Goal: Task Accomplishment & Management: Complete application form

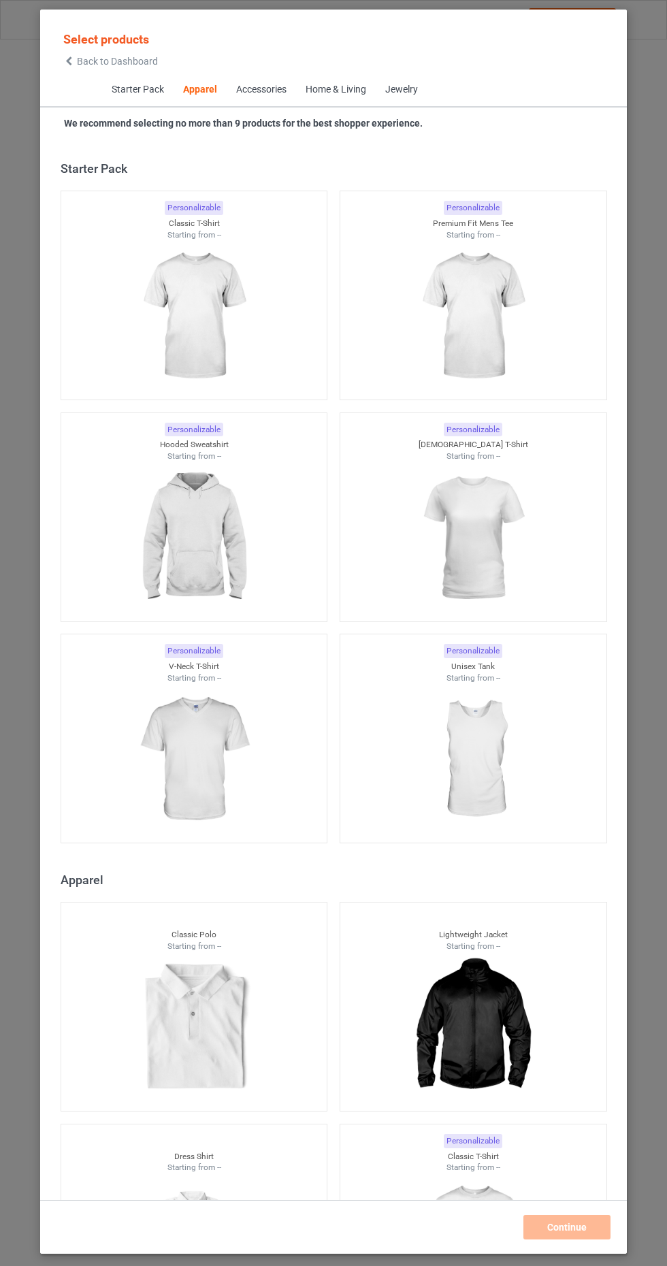
scroll to position [729, 0]
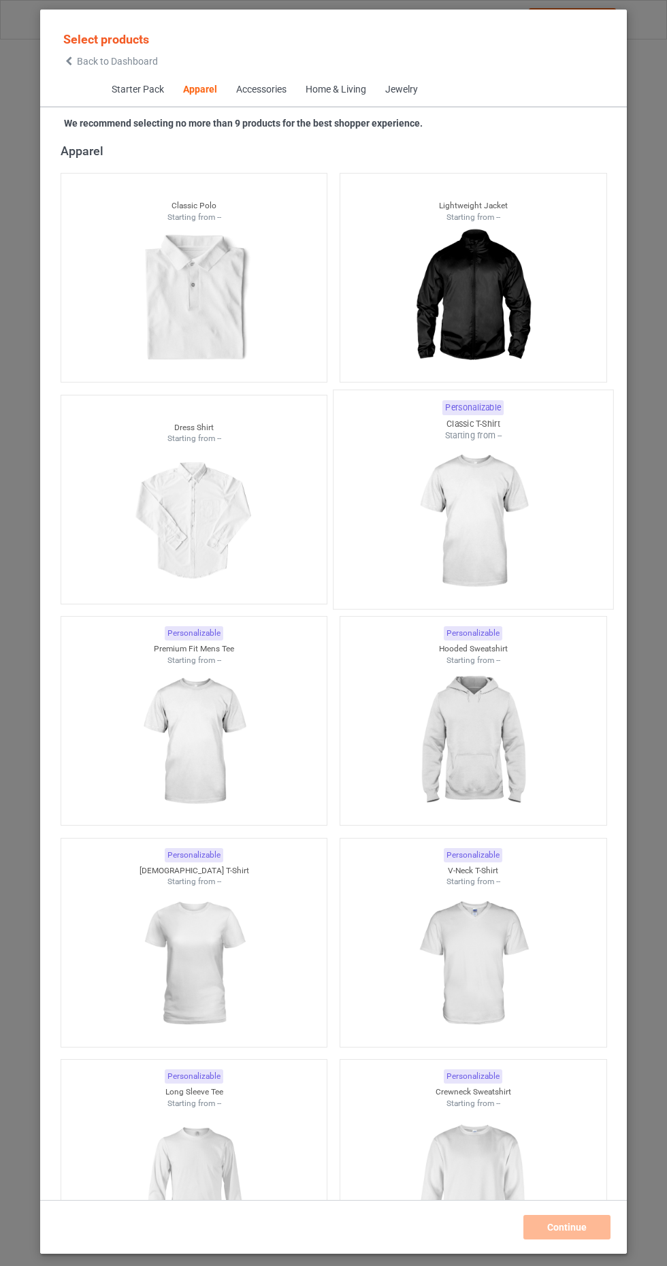
click at [486, 506] on img at bounding box center [473, 522] width 128 height 160
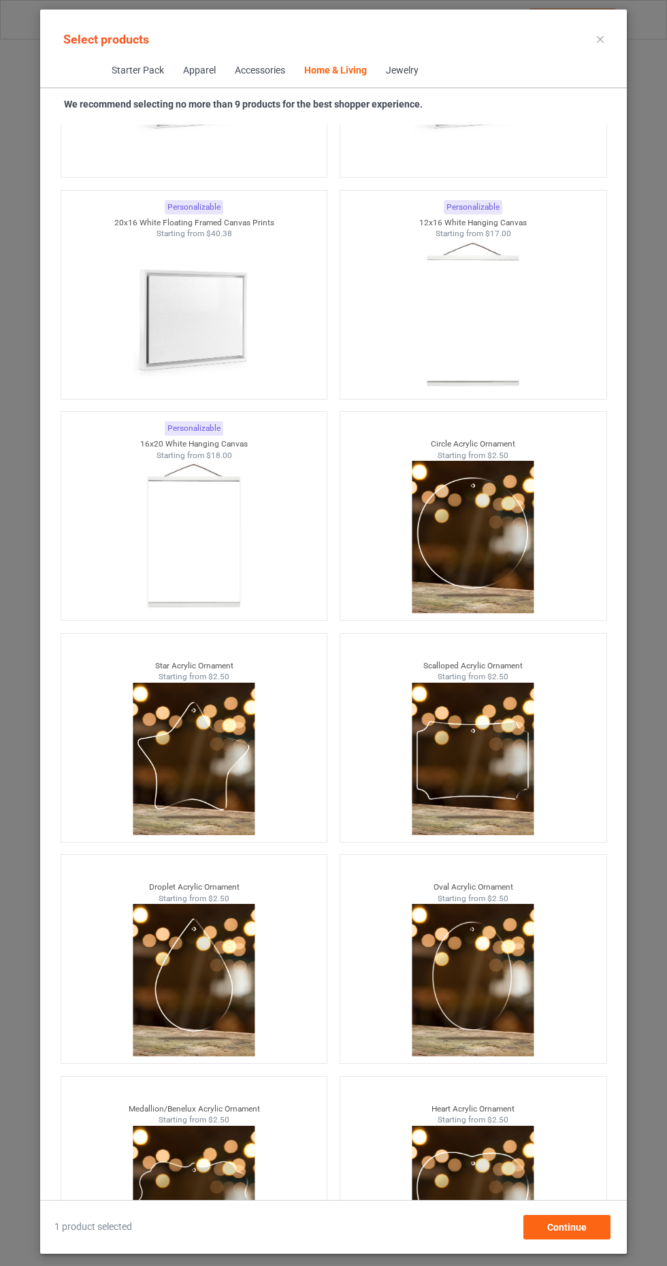
scroll to position [87, 0]
click at [580, 1239] on div "Continue" at bounding box center [566, 1227] width 87 height 24
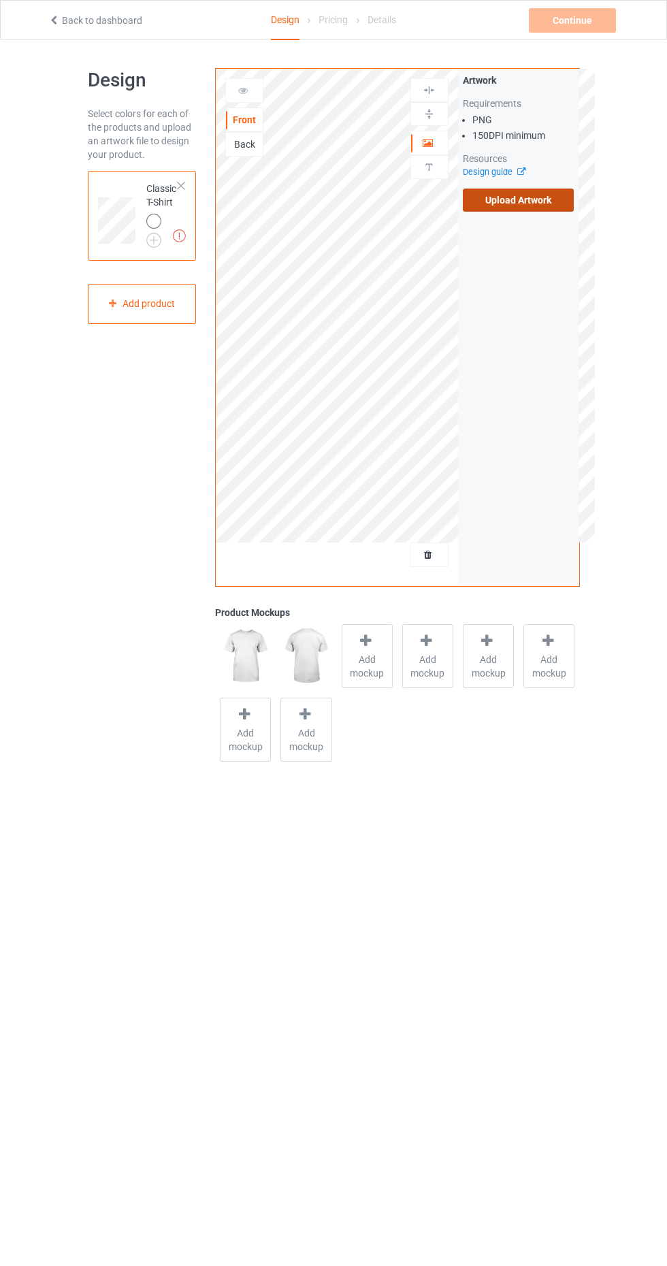
click at [554, 188] on label "Upload Artwork" at bounding box center [519, 199] width 112 height 23
click at [0, 0] on input "Upload Artwork" at bounding box center [0, 0] width 0 height 0
click at [542, 193] on label "Upload Artwork" at bounding box center [519, 199] width 112 height 23
click at [0, 0] on input "Upload Artwork" at bounding box center [0, 0] width 0 height 0
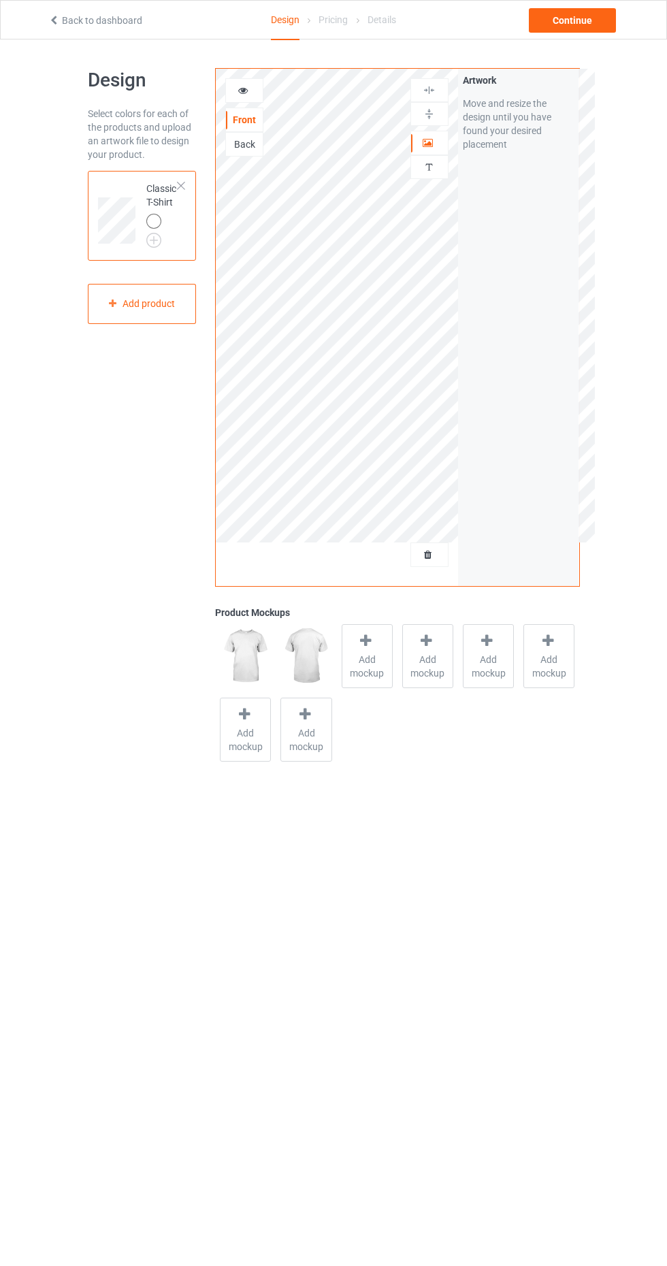
click at [244, 141] on div "Back" at bounding box center [244, 144] width 37 height 14
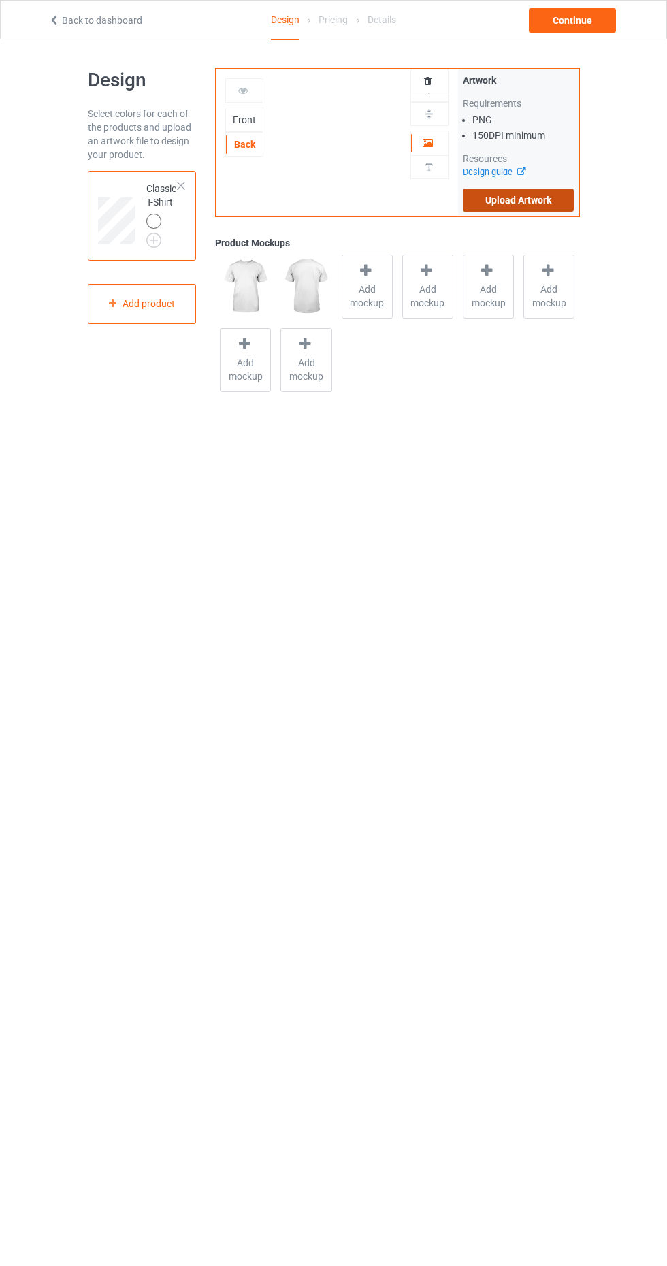
click at [535, 199] on label "Upload Artwork" at bounding box center [519, 199] width 112 height 23
click at [0, 0] on input "Upload Artwork" at bounding box center [0, 0] width 0 height 0
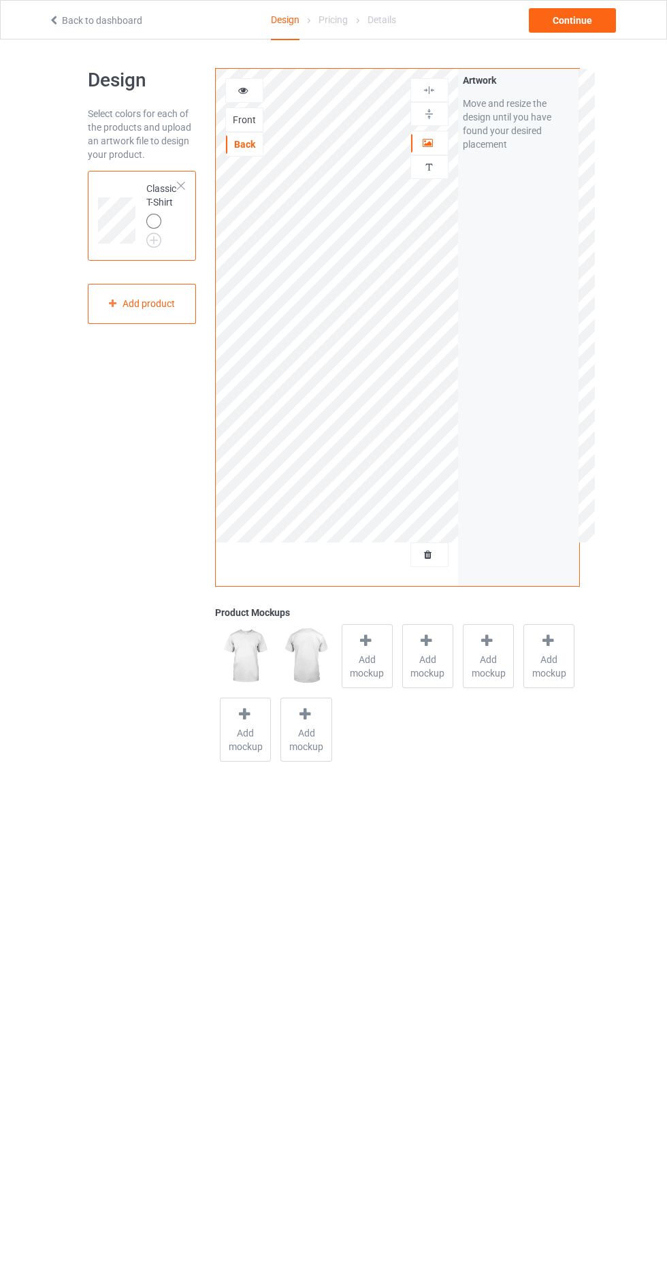
click at [236, 119] on div "Front" at bounding box center [244, 120] width 37 height 14
click at [247, 146] on div "Back" at bounding box center [244, 144] width 37 height 14
click at [358, 642] on icon at bounding box center [365, 640] width 17 height 14
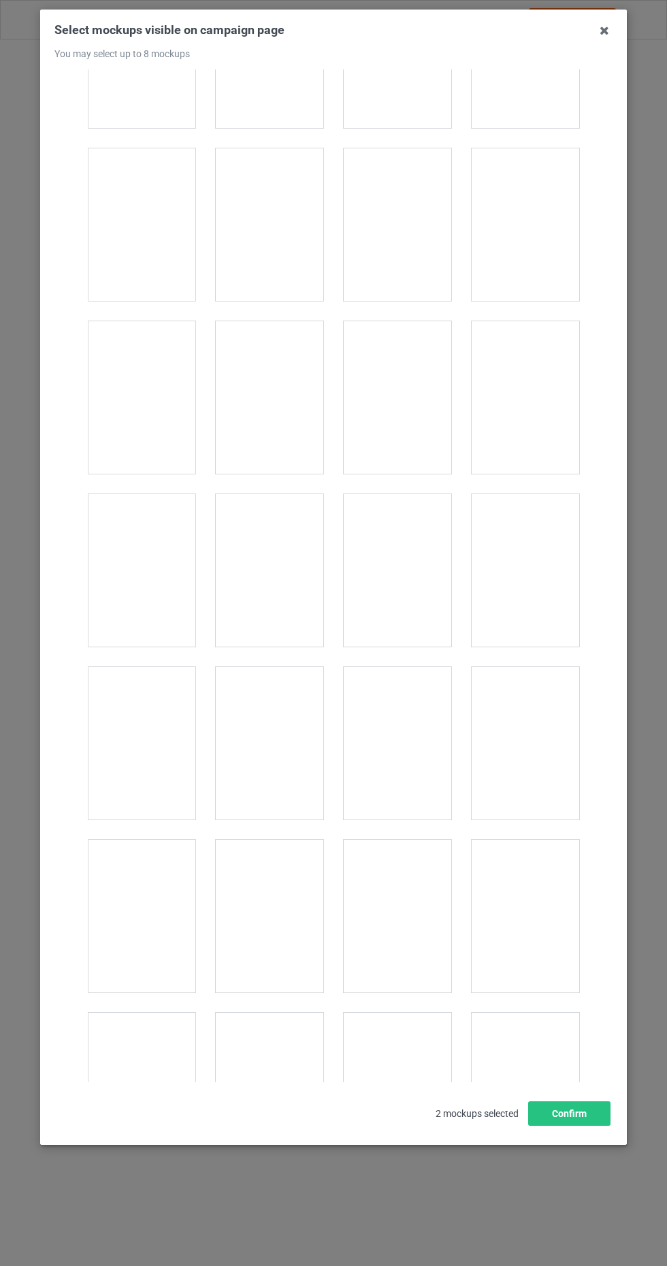
scroll to position [795, 0]
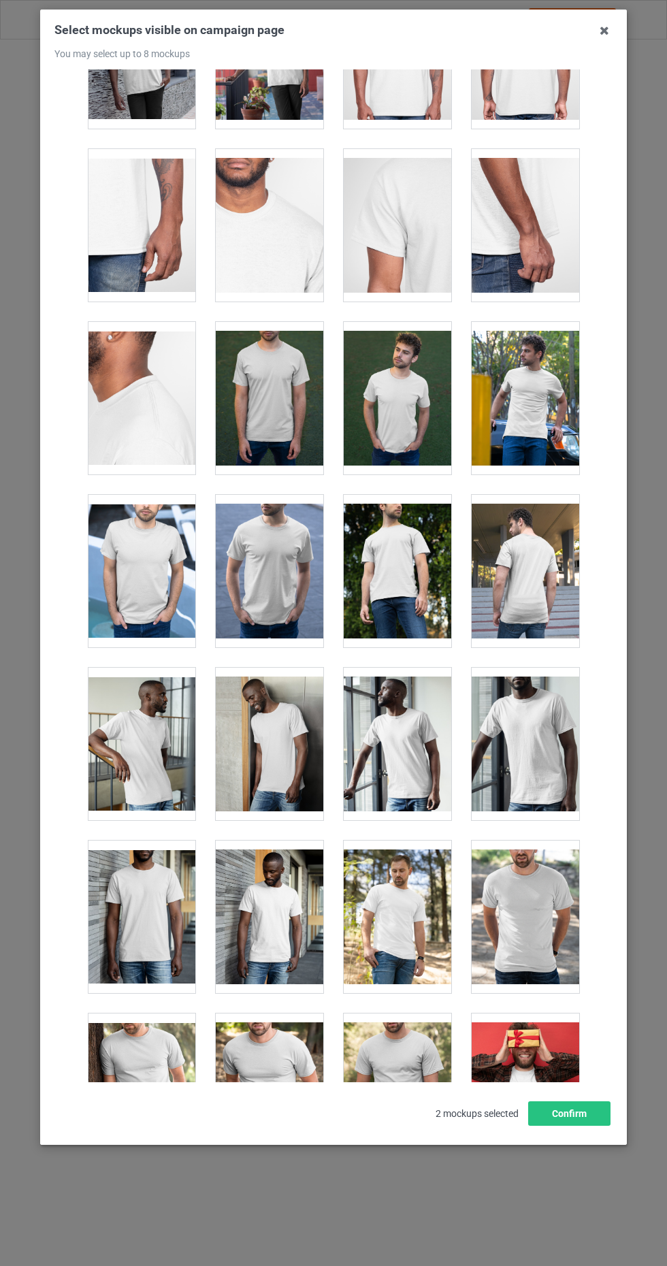
click at [135, 546] on div at bounding box center [142, 571] width 108 height 152
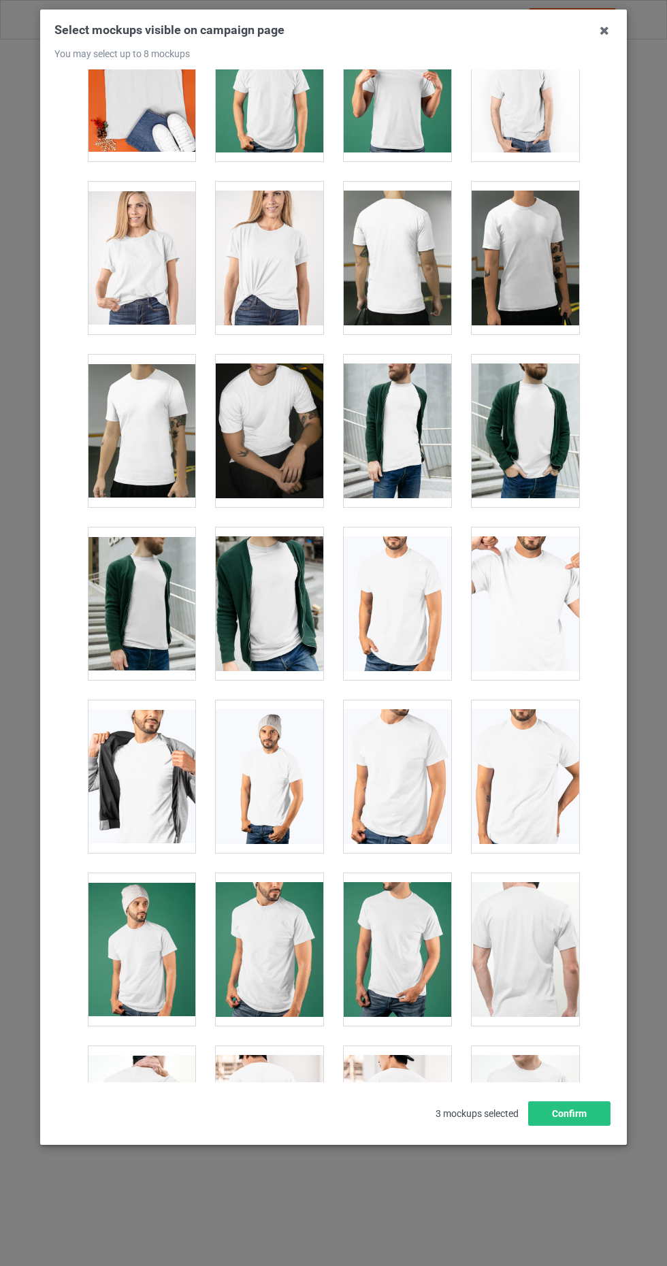
scroll to position [2203, 0]
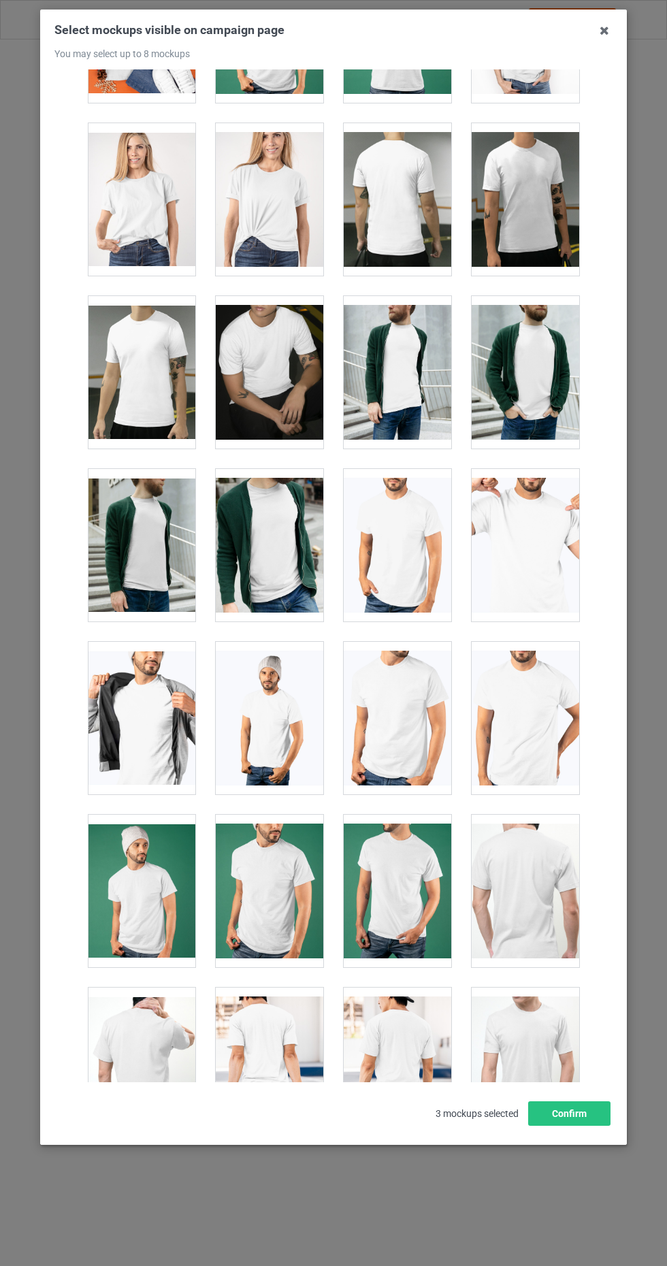
click at [534, 868] on div at bounding box center [526, 890] width 108 height 152
click at [580, 1125] on button "Confirm" at bounding box center [569, 1113] width 82 height 24
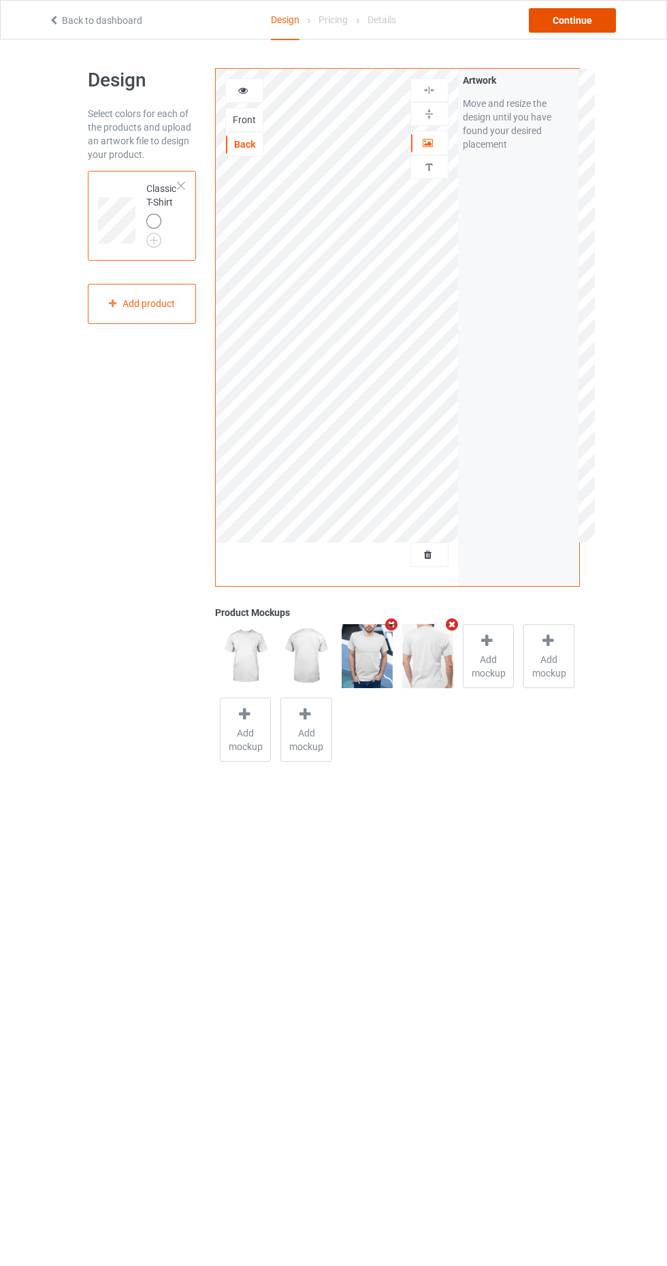
click at [596, 28] on div "Continue" at bounding box center [572, 20] width 87 height 24
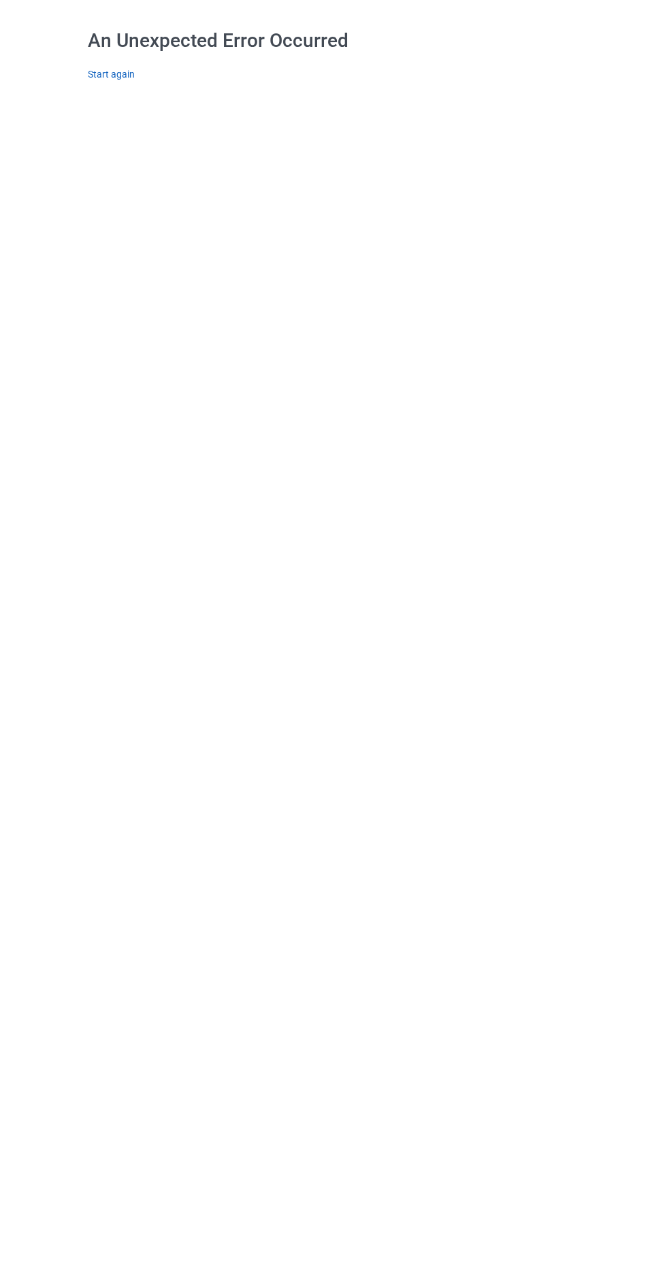
click at [103, 76] on link "Start again" at bounding box center [111, 74] width 47 height 11
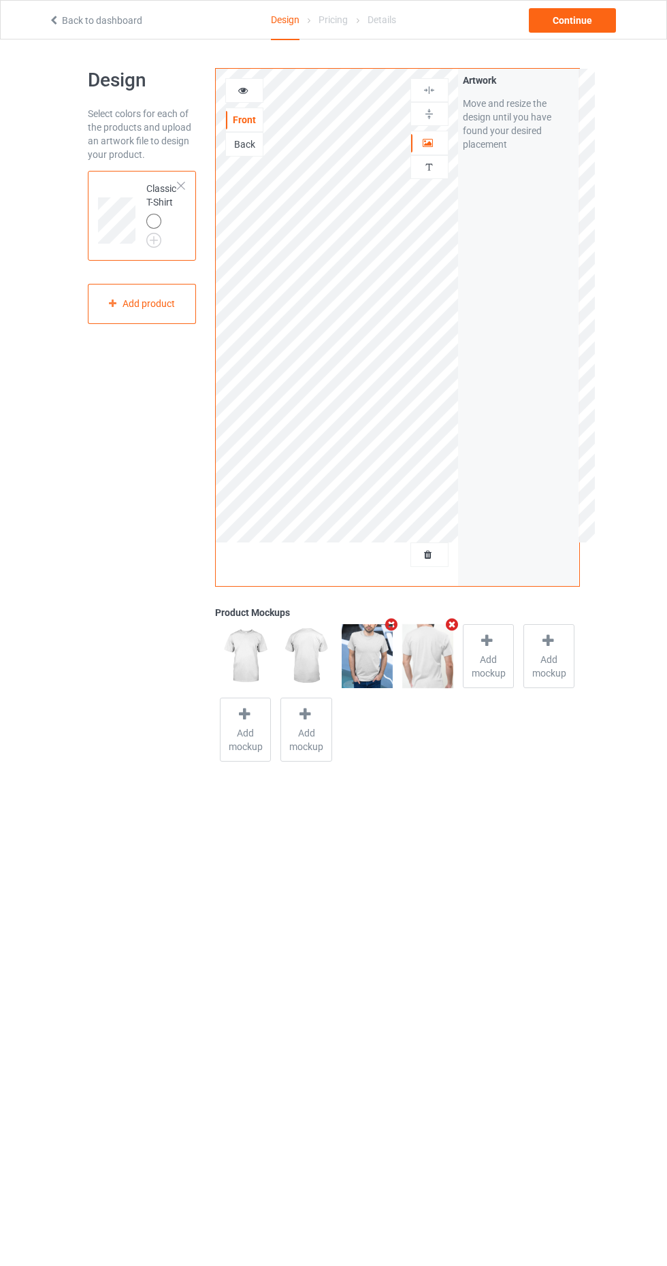
click at [246, 143] on div "Back" at bounding box center [244, 144] width 37 height 14
click at [577, 24] on div "Continue" at bounding box center [572, 20] width 87 height 24
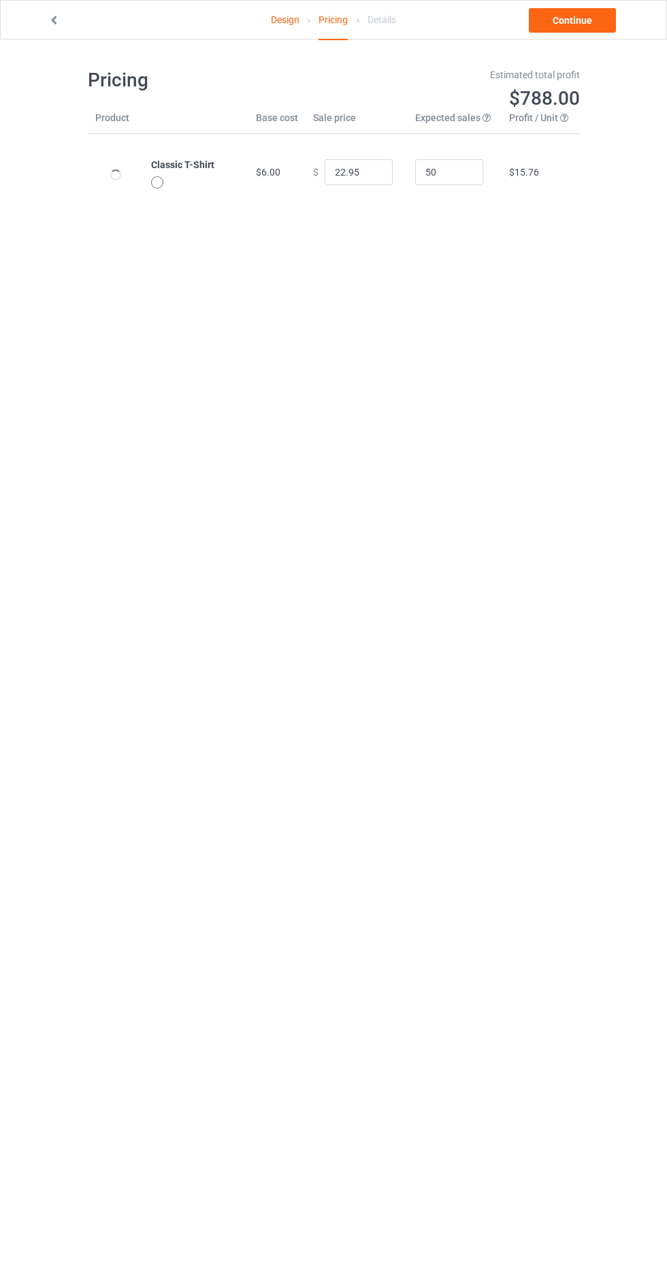
type input "26.95"
click at [284, 23] on link "Design" at bounding box center [285, 20] width 29 height 38
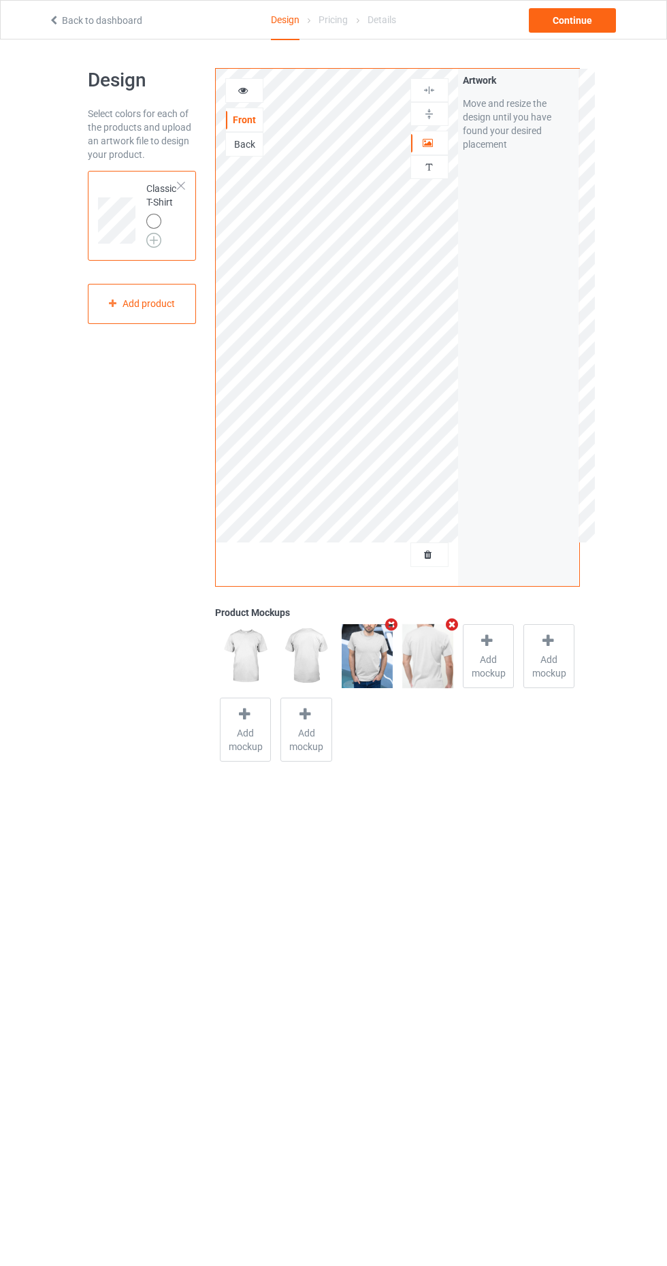
click at [159, 242] on img at bounding box center [153, 240] width 15 height 15
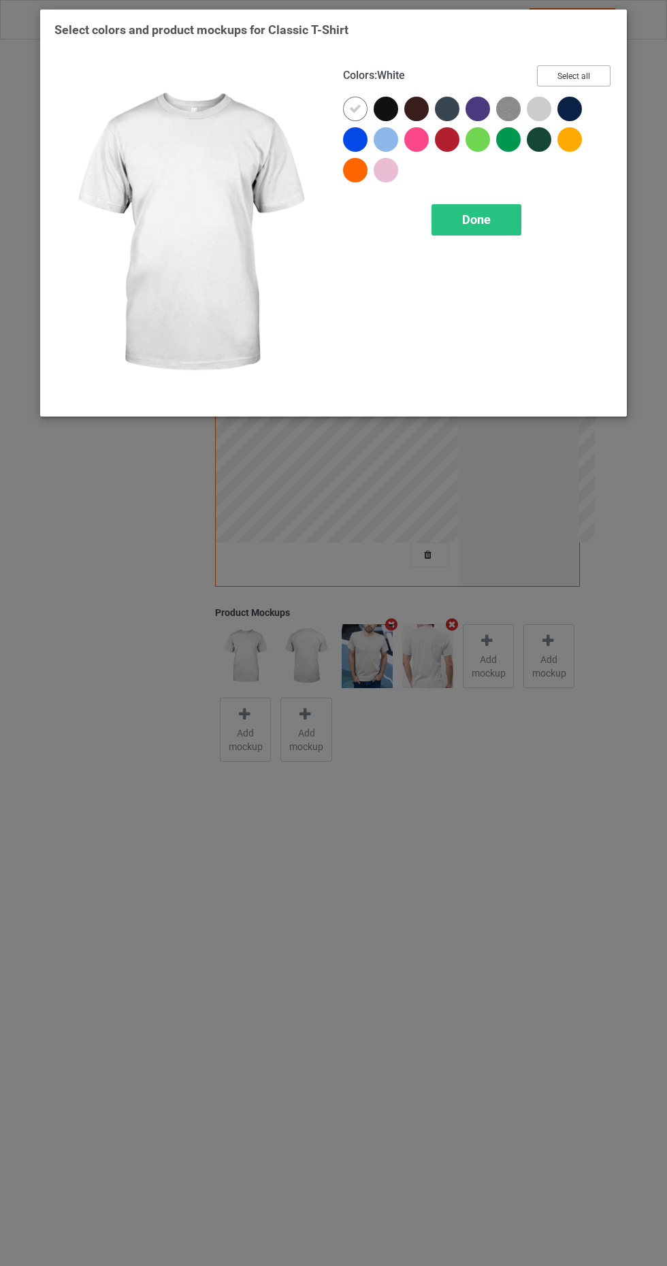
click at [578, 80] on button "Select all" at bounding box center [573, 75] width 73 height 21
click at [386, 108] on icon at bounding box center [386, 109] width 12 height 12
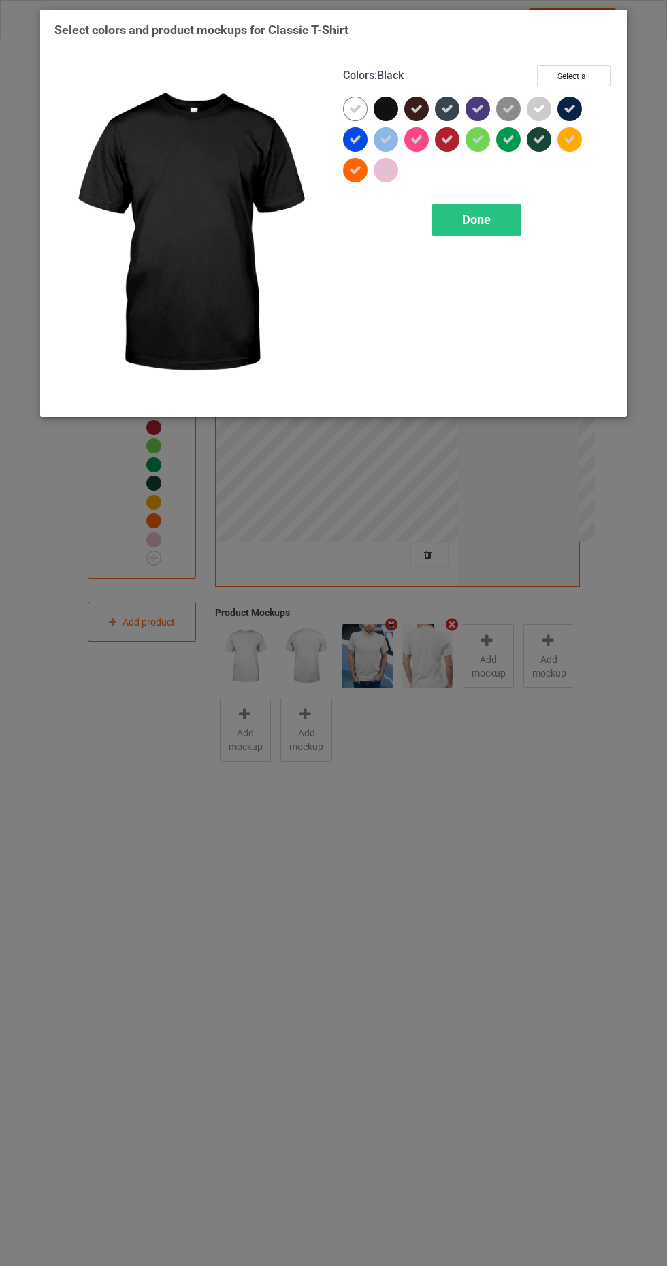
click at [574, 108] on icon at bounding box center [569, 109] width 12 height 12
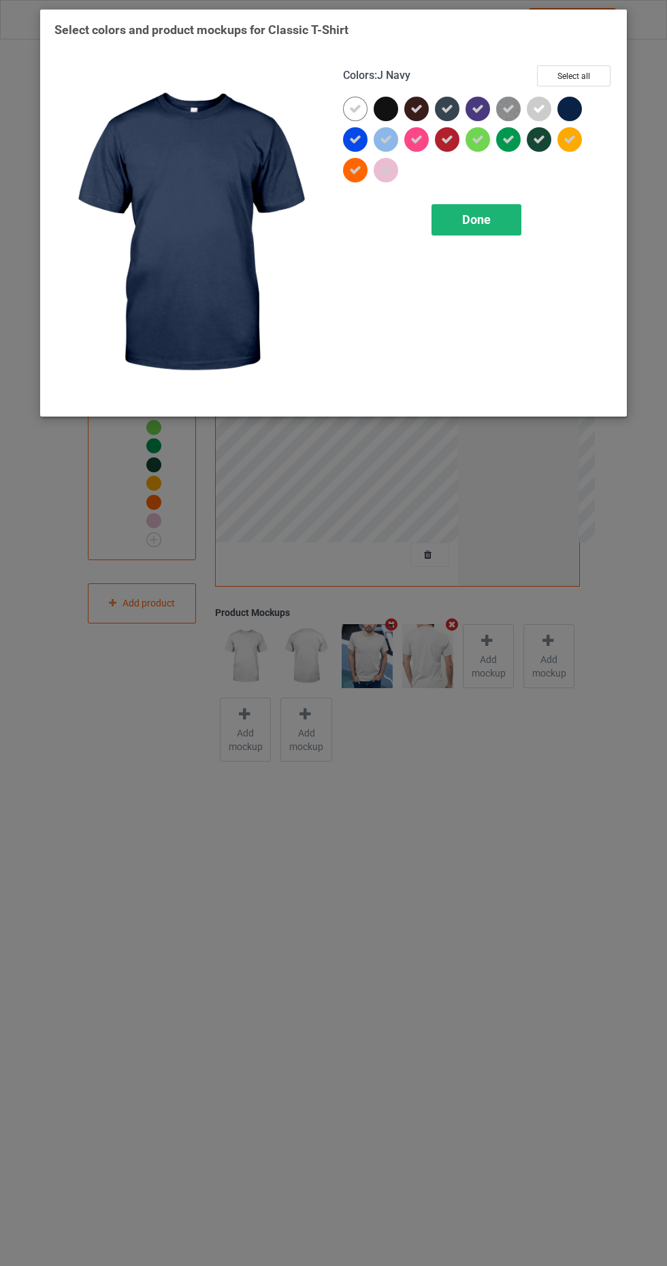
click at [480, 219] on span "Done" at bounding box center [476, 219] width 29 height 14
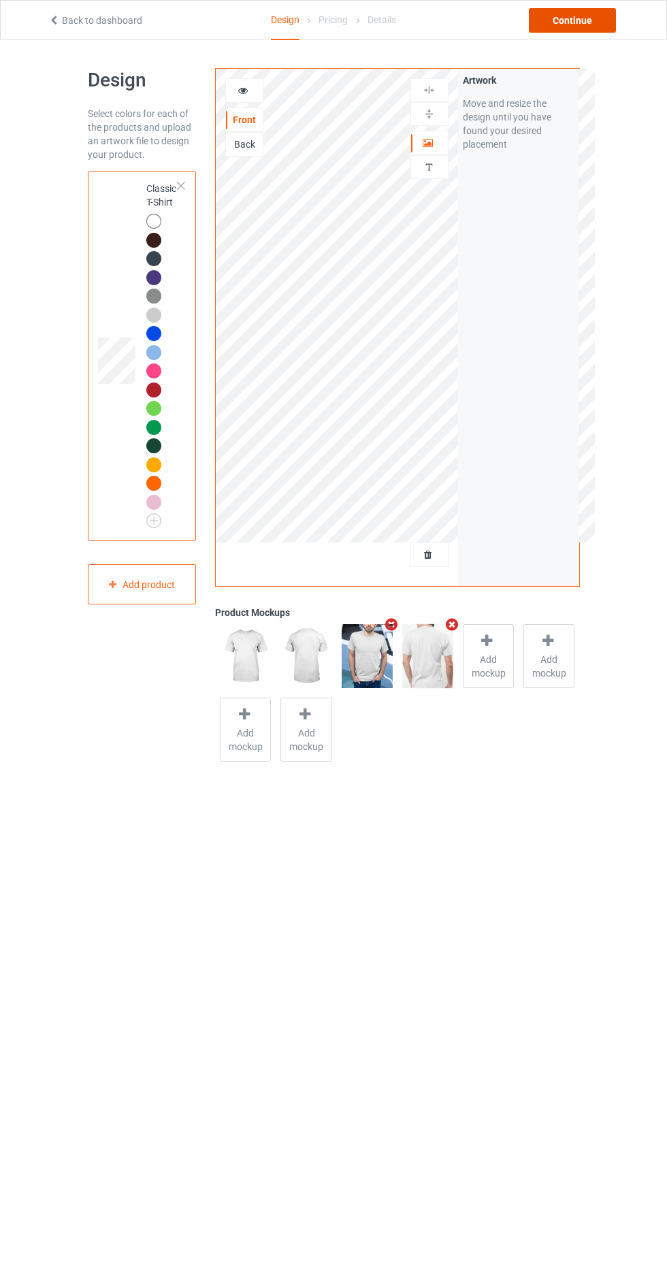
click at [593, 21] on div "Continue" at bounding box center [572, 20] width 87 height 24
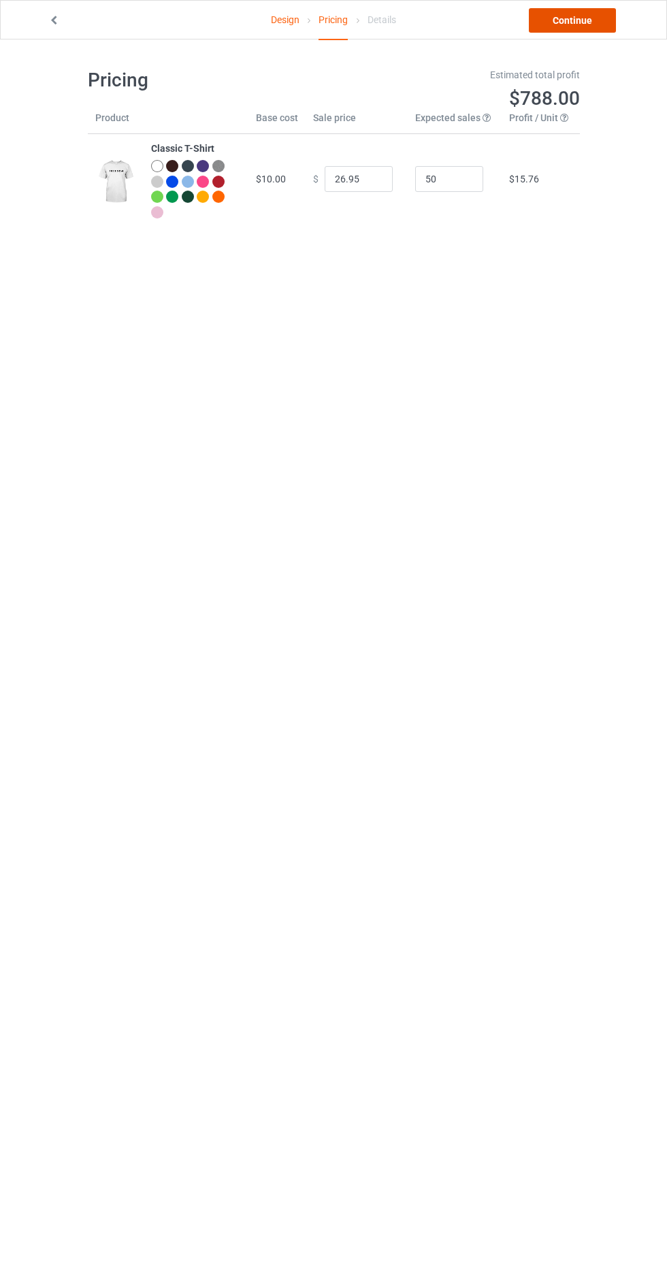
click at [602, 20] on link "Continue" at bounding box center [572, 20] width 87 height 24
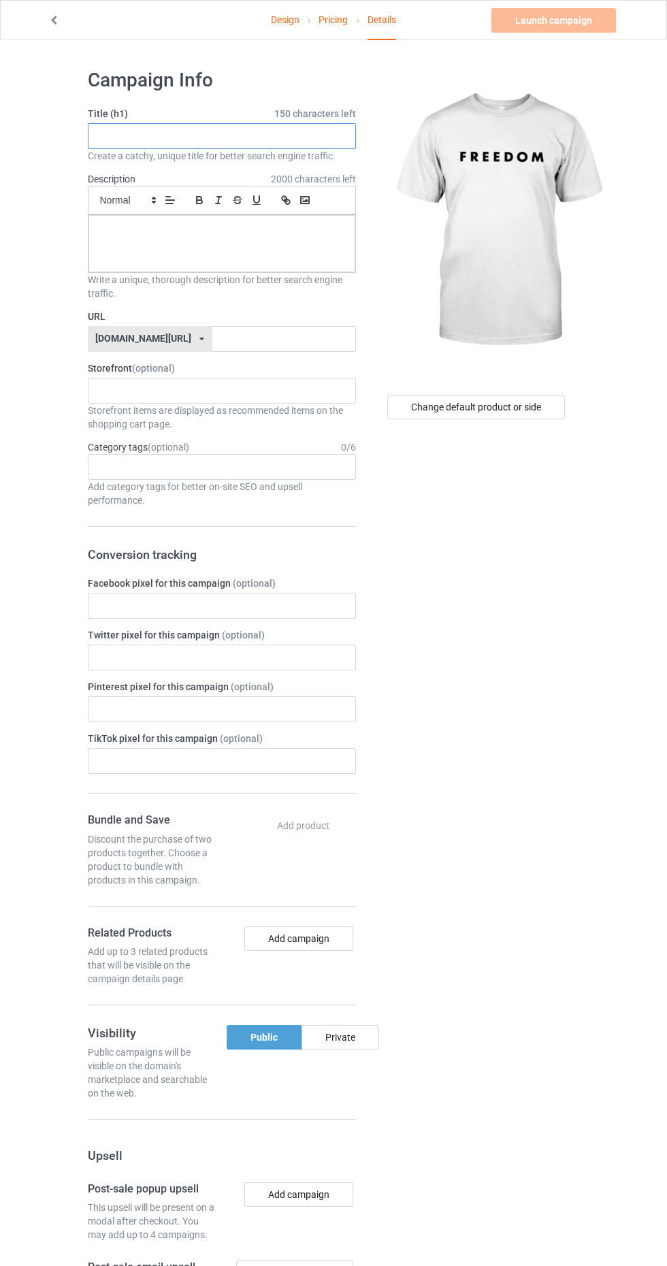
click at [236, 135] on input "text" at bounding box center [222, 136] width 268 height 26
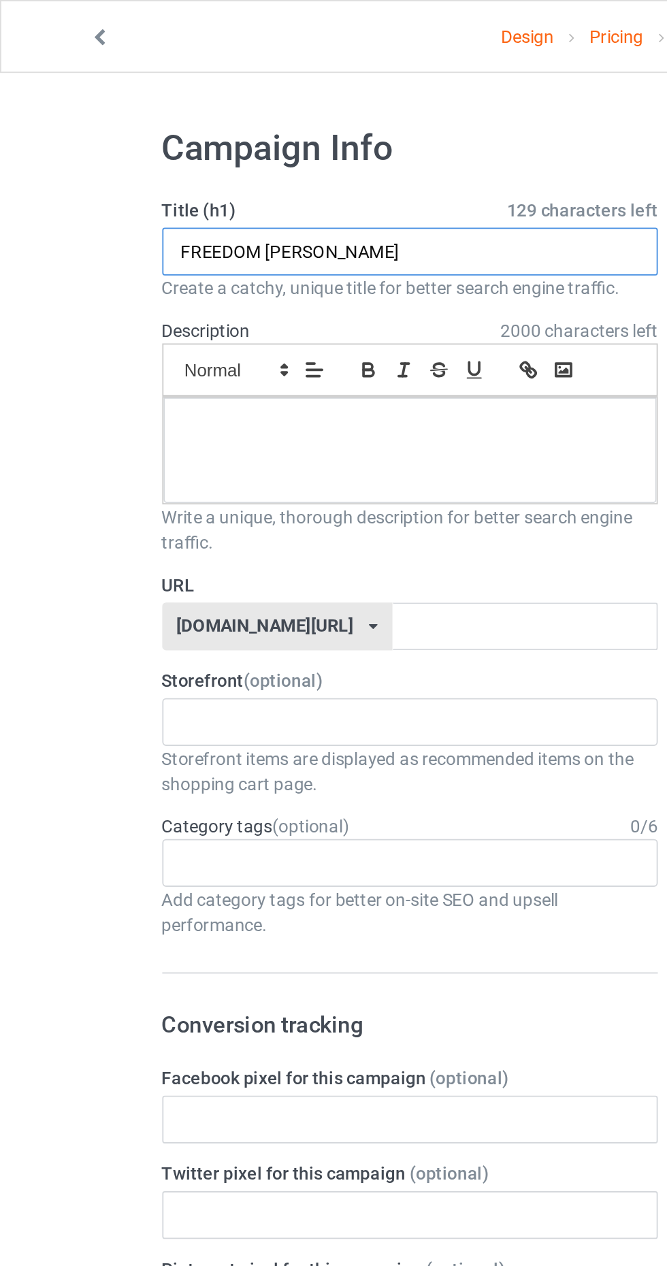
type input "FREEDOM [PERSON_NAME]"
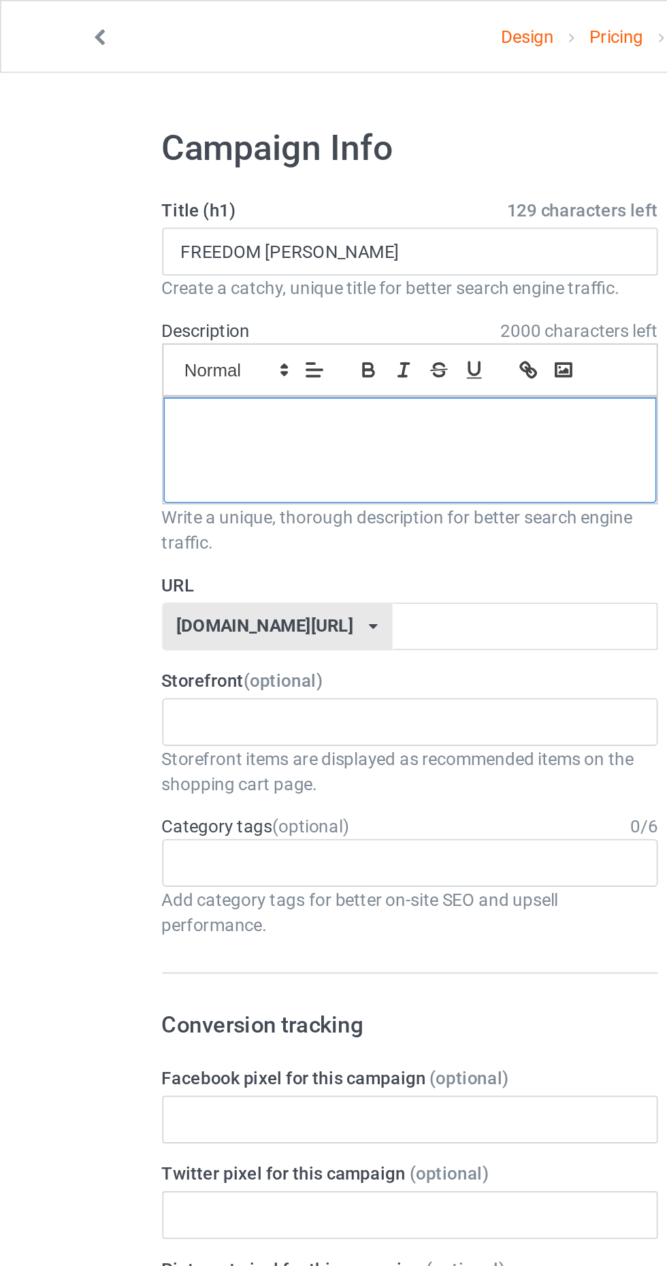
click at [225, 245] on div at bounding box center [221, 243] width 267 height 57
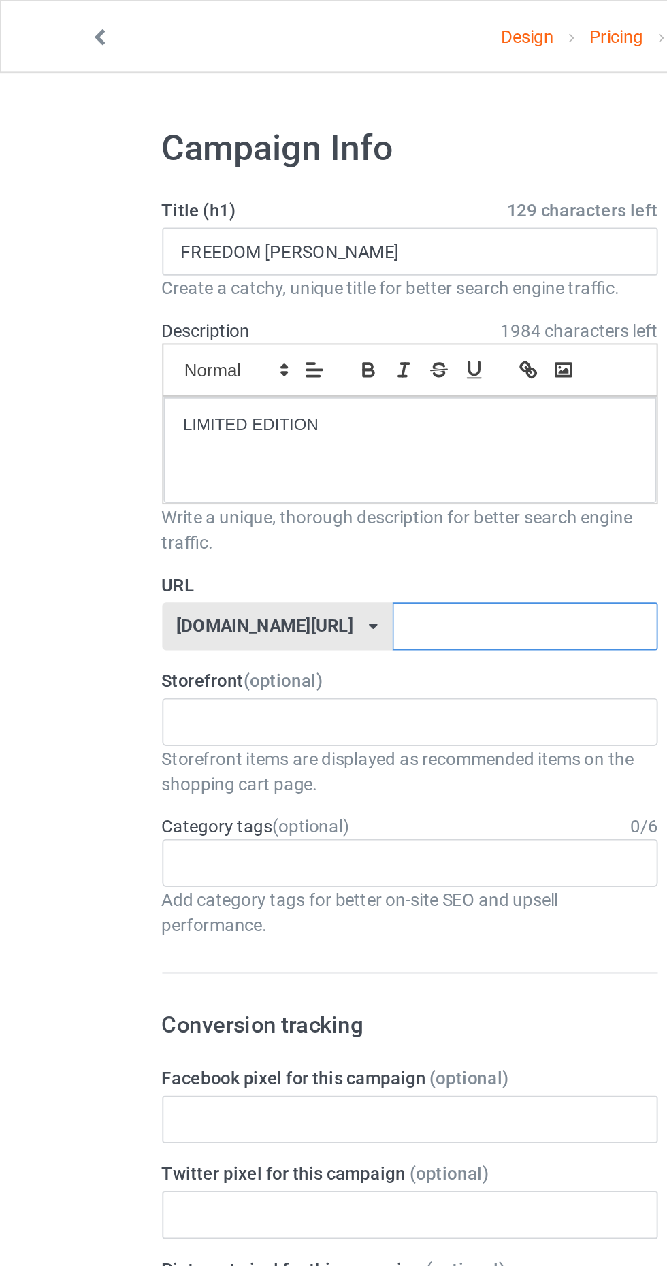
click at [251, 337] on input "text" at bounding box center [284, 339] width 144 height 26
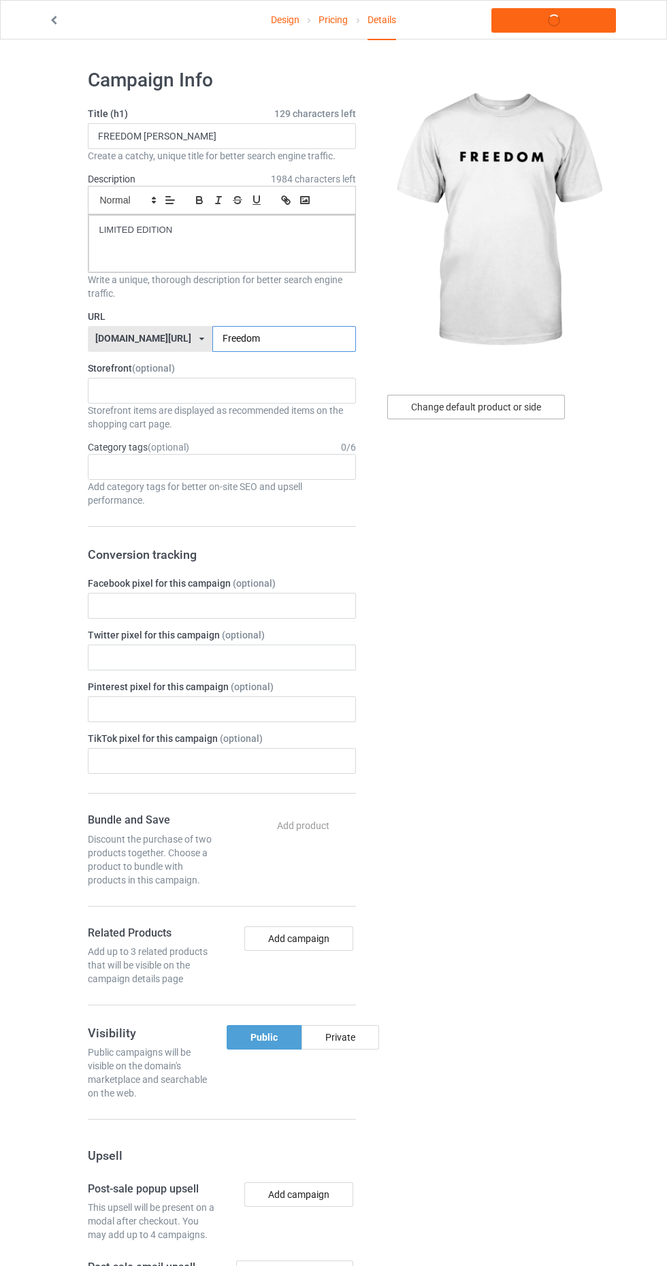
type input "Freedom"
click at [501, 406] on div "Change default product or side" at bounding box center [476, 407] width 178 height 24
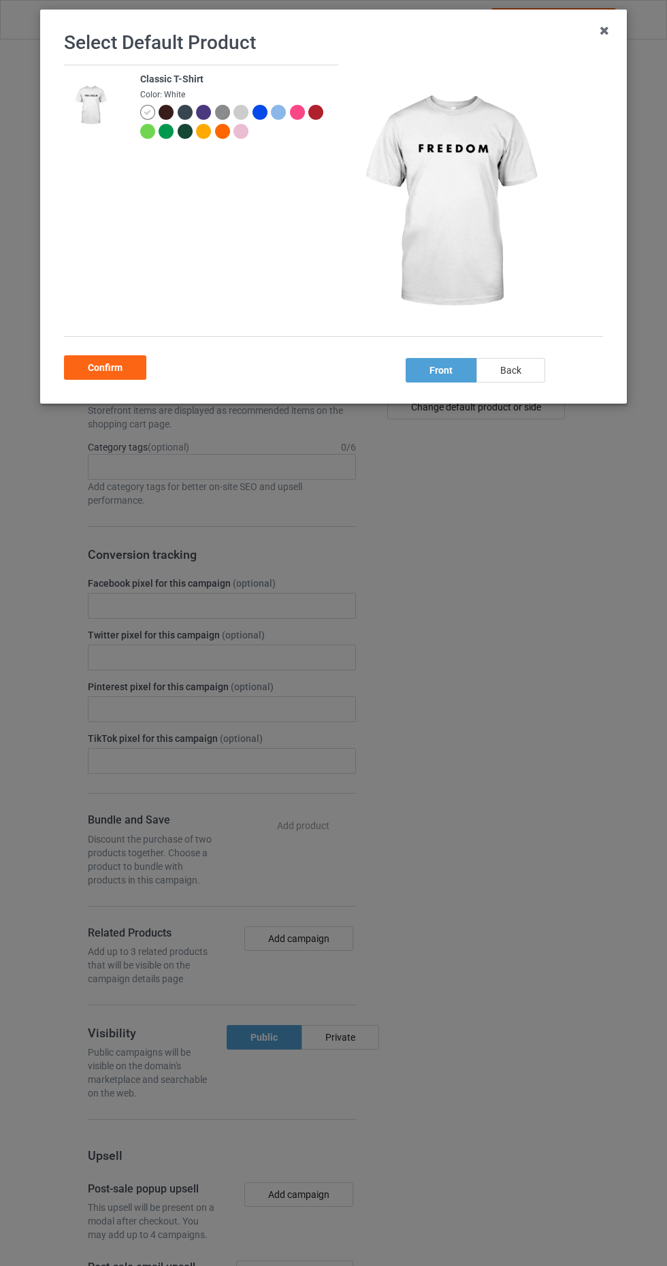
click at [510, 369] on div "back" at bounding box center [510, 370] width 69 height 24
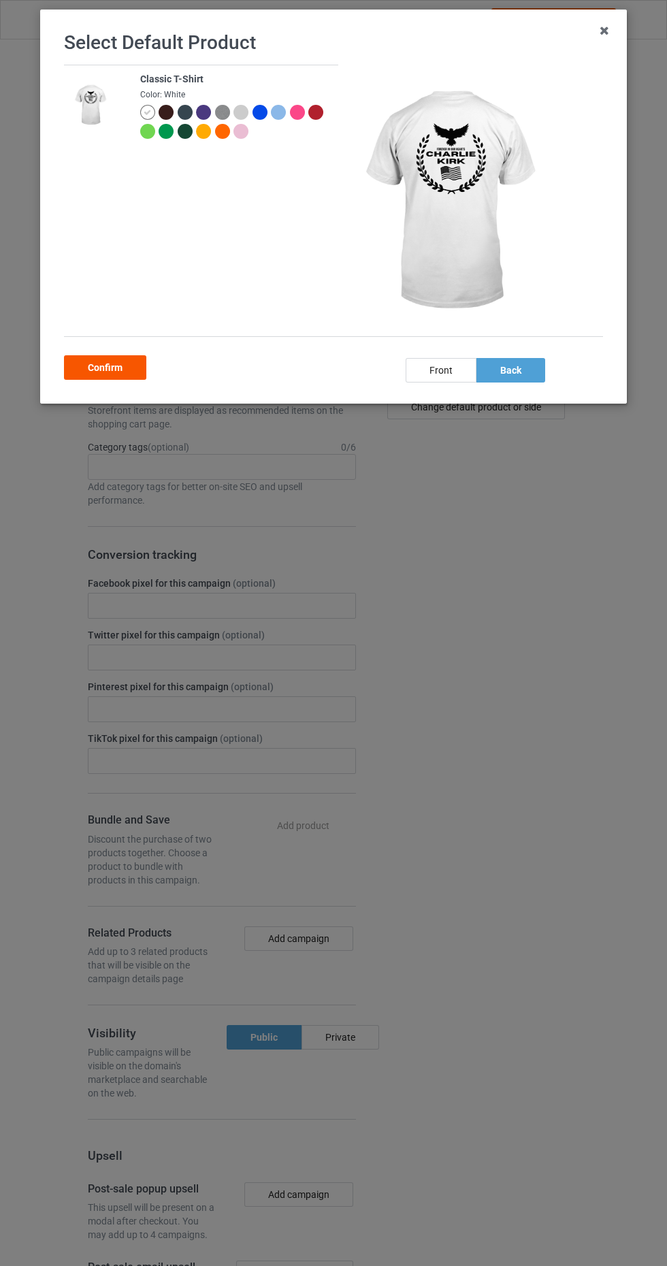
click at [108, 367] on div "Confirm" at bounding box center [105, 367] width 82 height 24
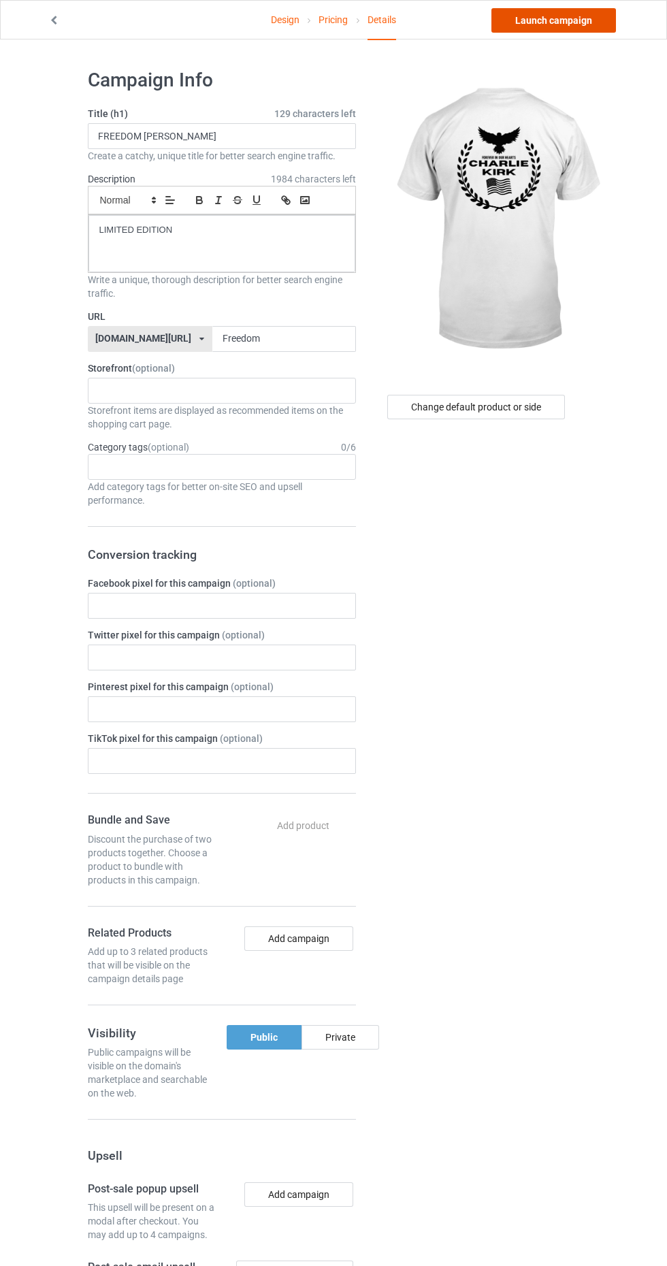
click at [574, 22] on link "Launch campaign" at bounding box center [553, 20] width 125 height 24
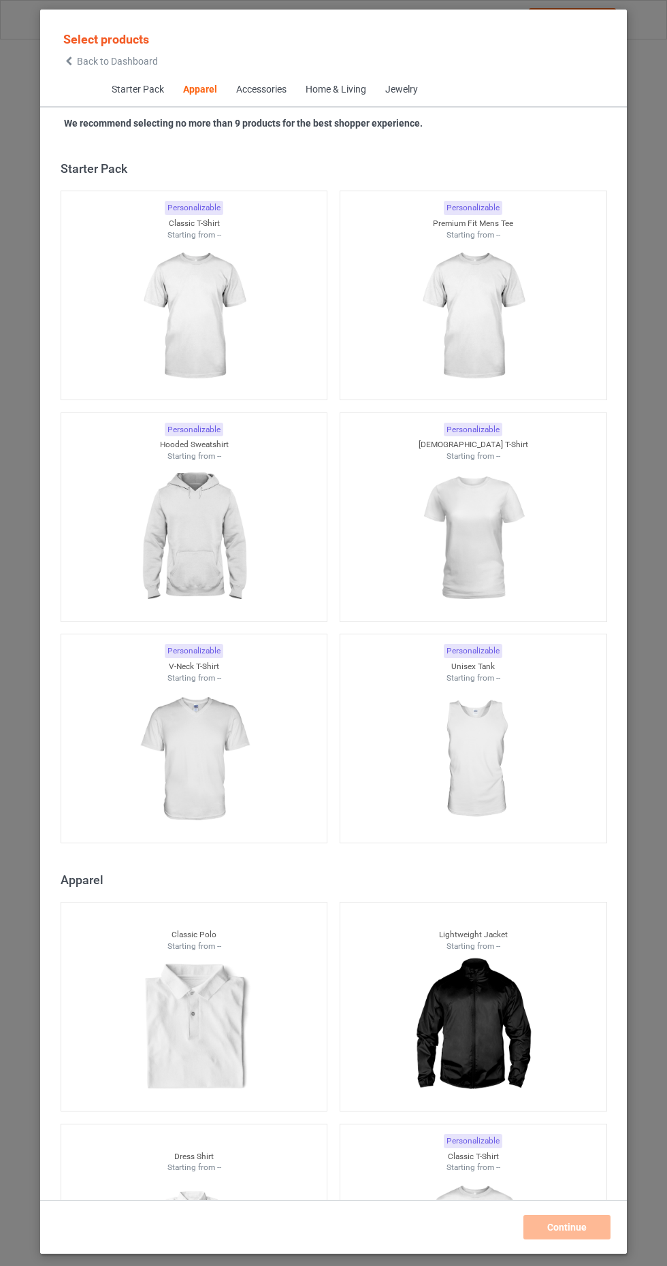
scroll to position [729, 0]
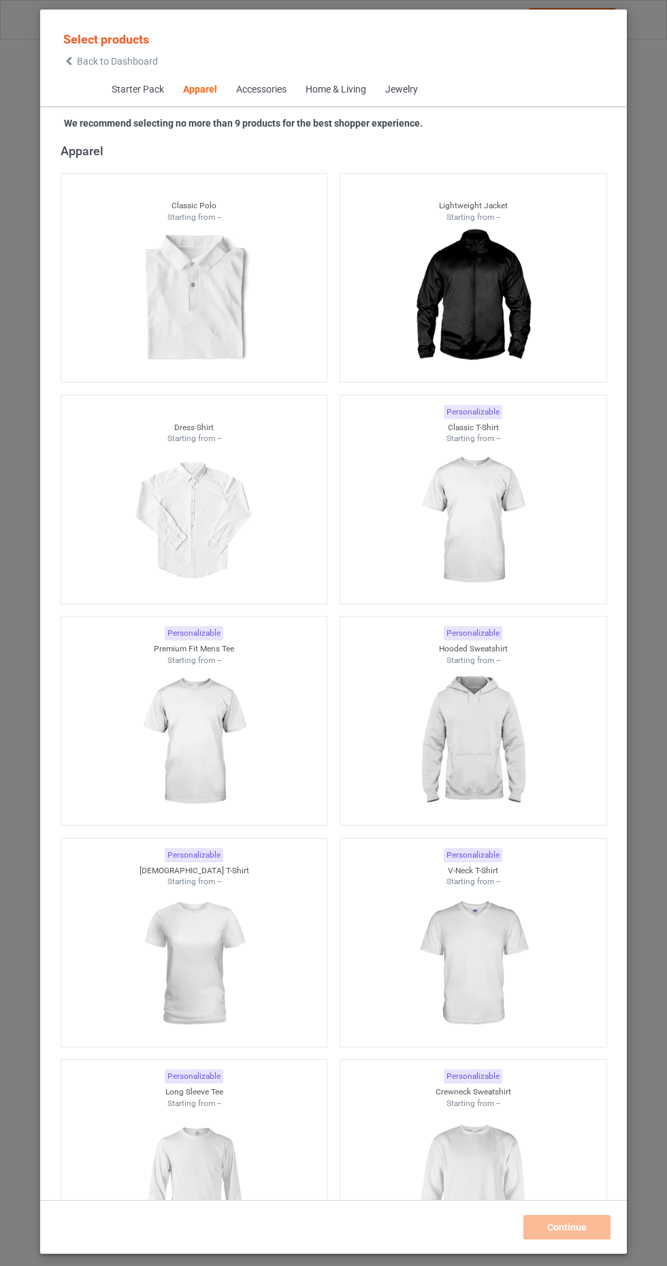
click at [79, 61] on span "Back to Dashboard" at bounding box center [117, 61] width 81 height 11
